Goal: Task Accomplishment & Management: Use online tool/utility

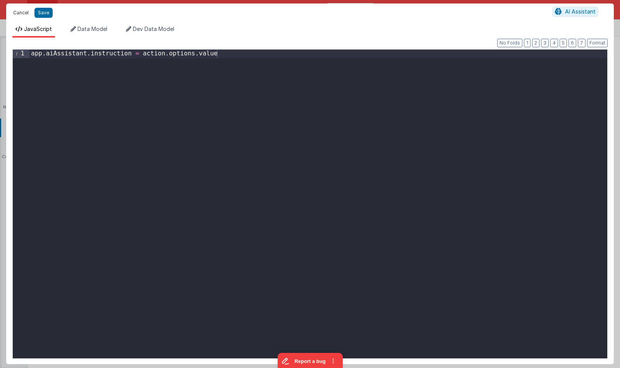
click at [21, 11] on button "Cancel" at bounding box center [20, 12] width 23 height 11
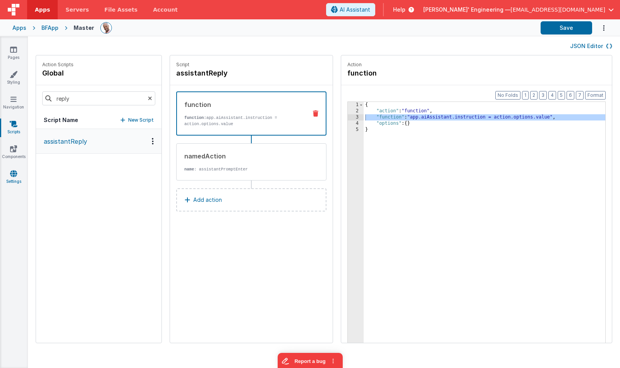
click at [17, 177] on link "Settings" at bounding box center [14, 177] width 28 height 15
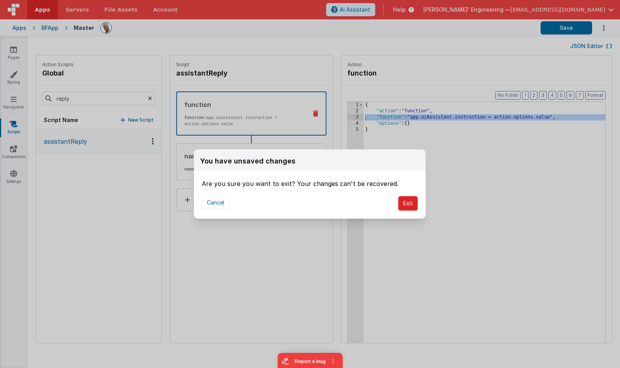
click at [402, 201] on button "Exit" at bounding box center [408, 203] width 20 height 15
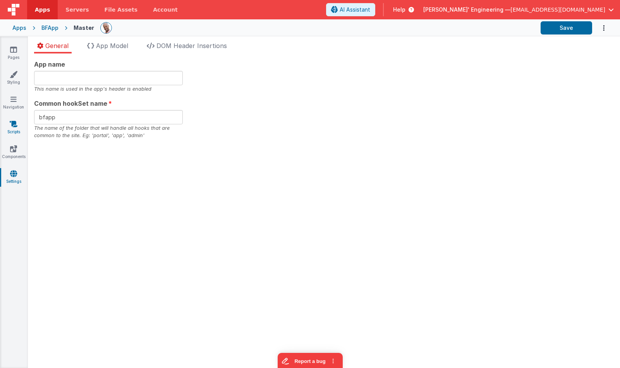
click at [14, 129] on link "Scripts" at bounding box center [14, 127] width 28 height 15
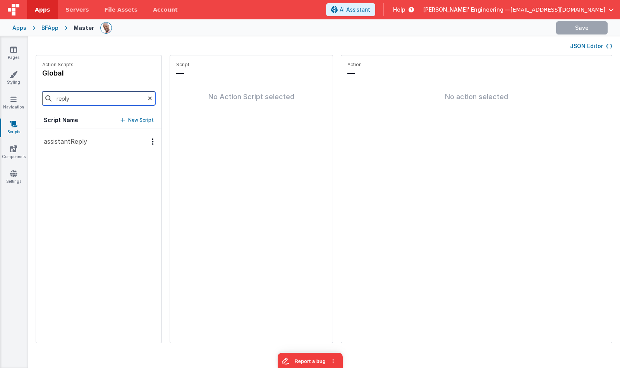
drag, startPoint x: 87, startPoint y: 98, endPoint x: 42, endPoint y: 99, distance: 44.9
click at [42, 99] on input "reply" at bounding box center [98, 98] width 113 height 14
type input "strea"
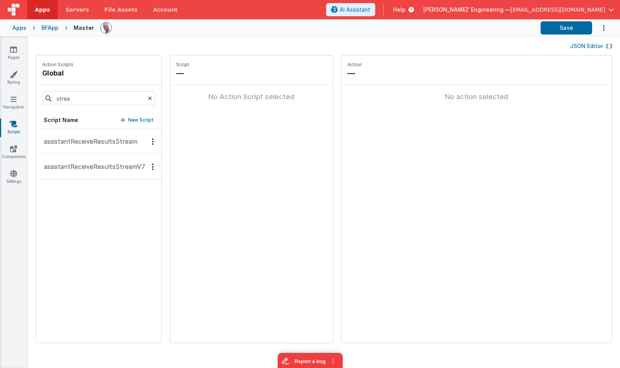
click at [115, 169] on p "assistantReceiveResultsStreamV7" at bounding box center [92, 166] width 106 height 9
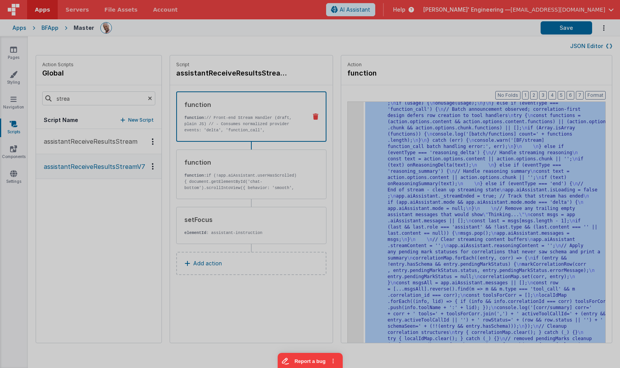
scroll to position [3830, 0]
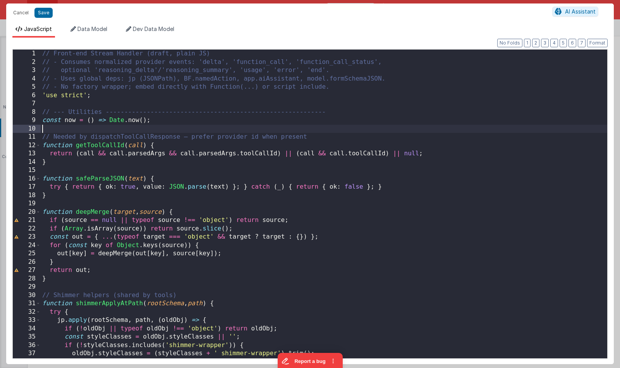
click at [350, 127] on div "// Front-end Stream Handler (draft, plain JS) // - Consumes normalized provider…" at bounding box center [324, 212] width 566 height 325
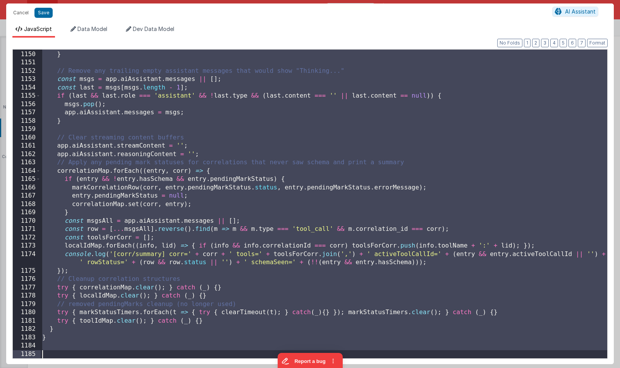
scroll to position [9664, 0]
click at [213, 129] on div "app . aiAssistant . mode = null ; } // Remove any trailing empty assistant mess…" at bounding box center [324, 204] width 566 height 325
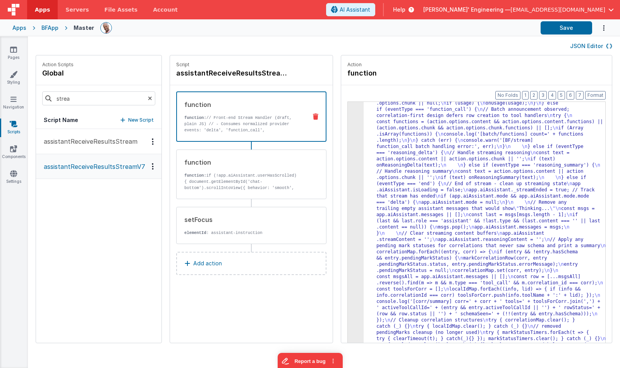
scroll to position [3681, 0]
click at [559, 29] on button "Save" at bounding box center [566, 27] width 51 height 13
click at [79, 143] on p "assistantReceiveResultsStream" at bounding box center [88, 141] width 98 height 9
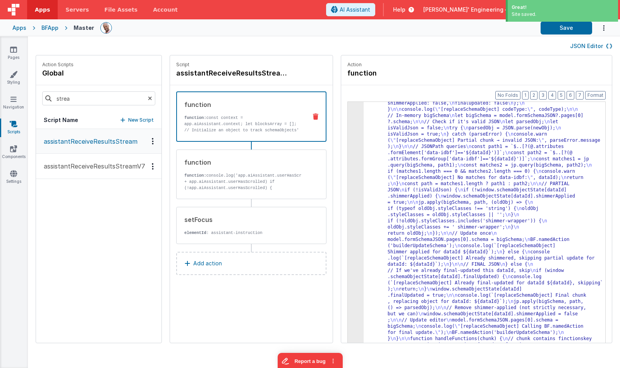
scroll to position [441, 0]
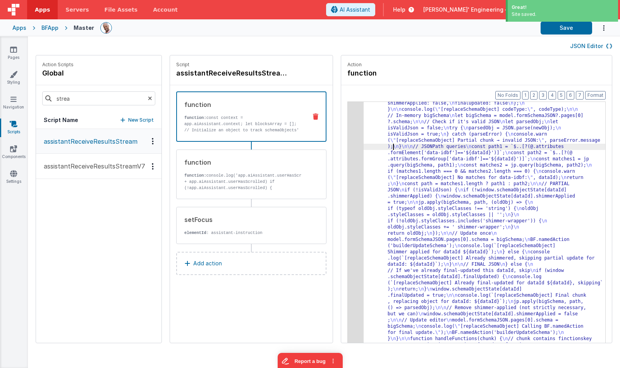
click at [389, 147] on div ""function" : "const context = app.aiAssistant.context; \n let blocksArray = [];…" at bounding box center [487, 149] width 246 height 952
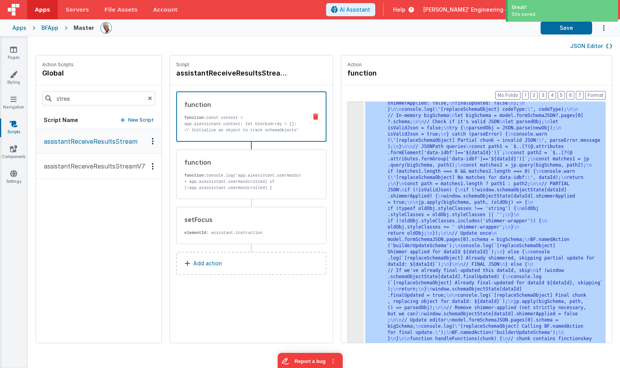
click at [352, 136] on div "3" at bounding box center [356, 13] width 16 height 681
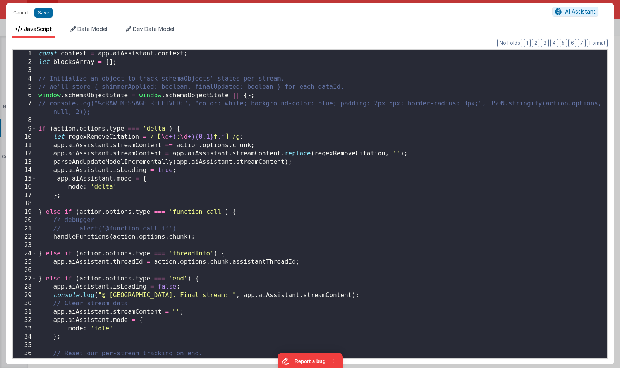
click at [352, 136] on div "const context = app . aiAssistant . context ; let blocksArray = [ ] ; // Initia…" at bounding box center [322, 212] width 570 height 325
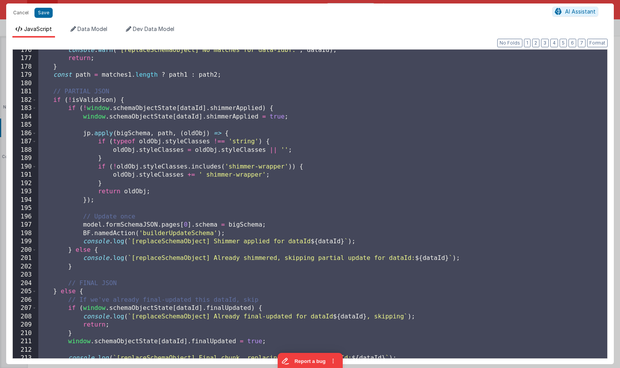
scroll to position [1647, 0]
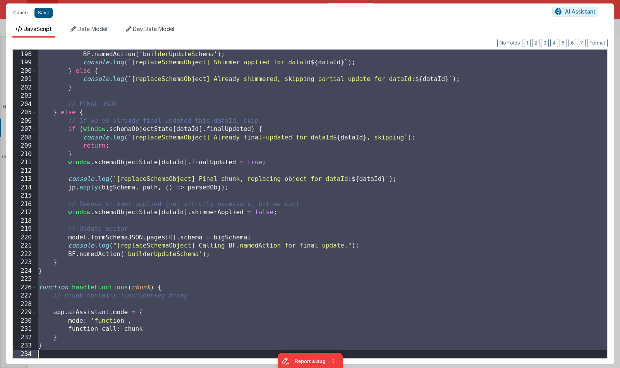
drag, startPoint x: 24, startPoint y: 14, endPoint x: 44, endPoint y: 14, distance: 20.5
click at [24, 14] on button "Cancel" at bounding box center [20, 12] width 23 height 11
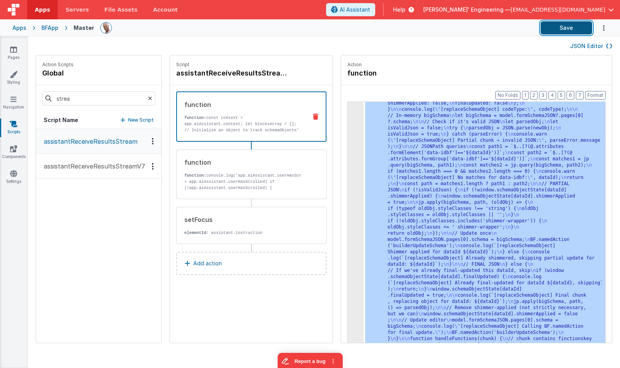
click at [552, 31] on button "Save" at bounding box center [566, 27] width 51 height 13
drag, startPoint x: 92, startPoint y: 169, endPoint x: 110, endPoint y: 168, distance: 17.5
click at [92, 169] on p "assistantReceiveResultsStreamV7" at bounding box center [92, 165] width 106 height 9
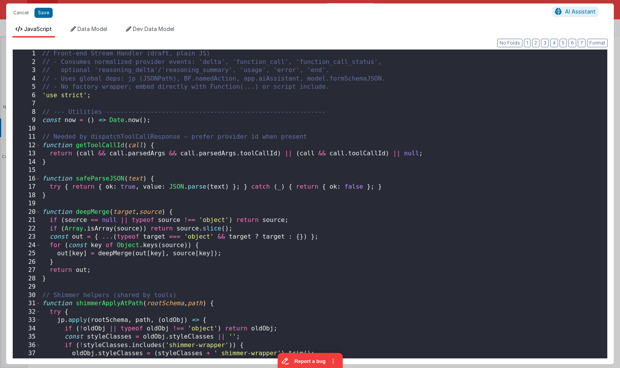
scroll to position [3867, 0]
click at [350, 138] on div "// Front-end Stream Handler (draft, plain JS) // - Consumes normalized provider…" at bounding box center [324, 212] width 566 height 325
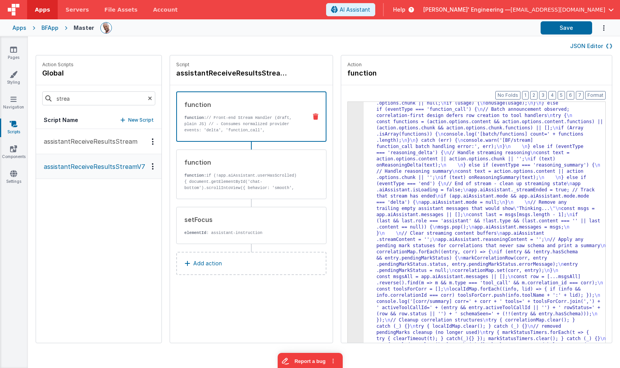
scroll to position [3700, 0]
click at [565, 32] on button "Save" at bounding box center [566, 27] width 51 height 13
drag, startPoint x: 388, startPoint y: 137, endPoint x: 376, endPoint y: 134, distance: 12.6
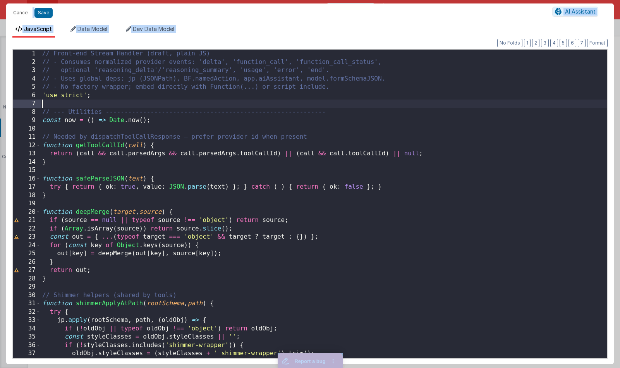
click at [416, 106] on div "// Front-end Stream Handler (draft, plain JS) // - Consumes normalized provider…" at bounding box center [324, 212] width 566 height 325
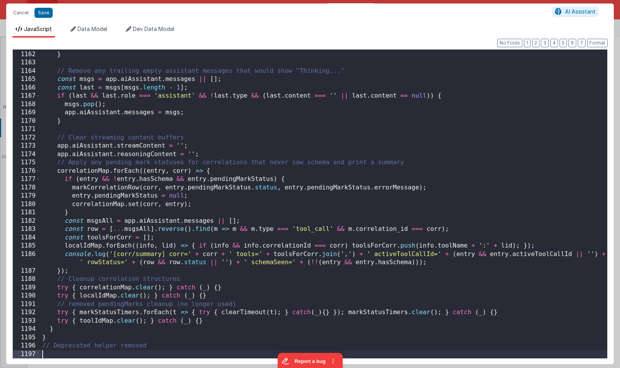
scroll to position [9772, 0]
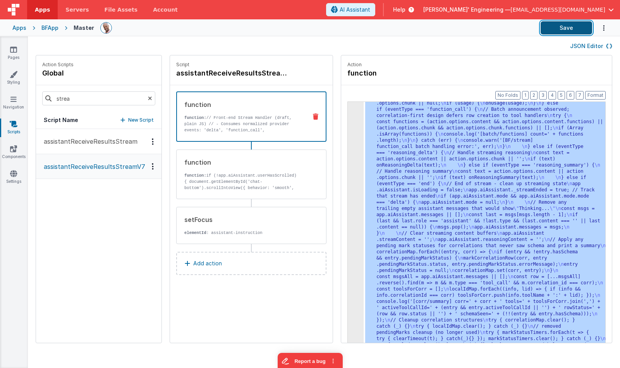
click at [554, 28] on button "Save" at bounding box center [566, 27] width 51 height 13
